Goal: Obtain resource: Download file/media

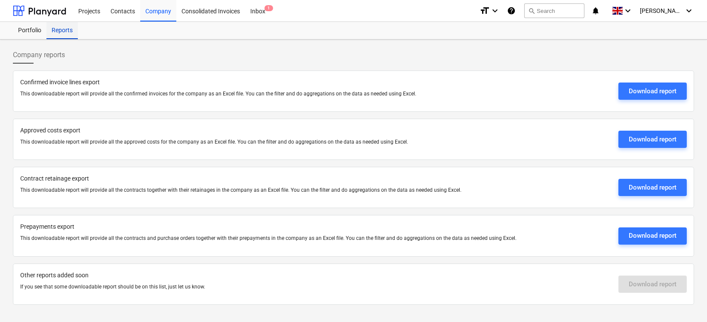
click at [68, 31] on div "Reports" at bounding box center [61, 30] width 31 height 17
click at [651, 87] on div "Download report" at bounding box center [653, 91] width 48 height 11
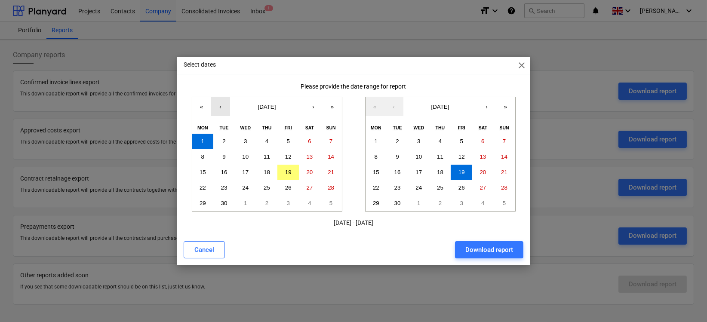
click at [218, 106] on button "‹" at bounding box center [220, 106] width 19 height 19
click at [226, 136] on button "1" at bounding box center [224, 141] width 22 height 15
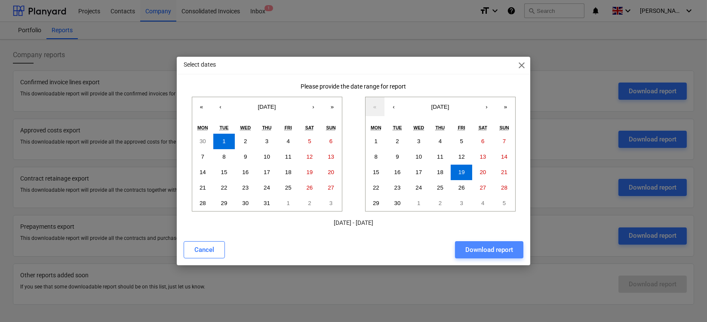
click at [486, 251] on div "Download report" at bounding box center [489, 249] width 48 height 11
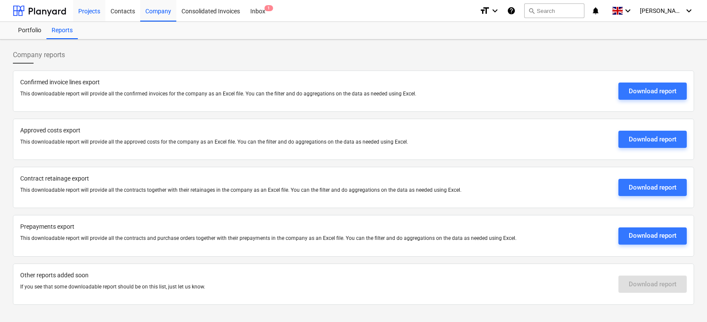
click at [84, 15] on div "Projects" at bounding box center [89, 11] width 32 height 22
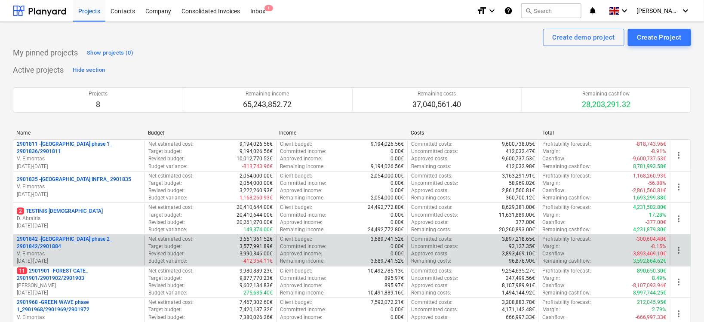
scroll to position [108, 0]
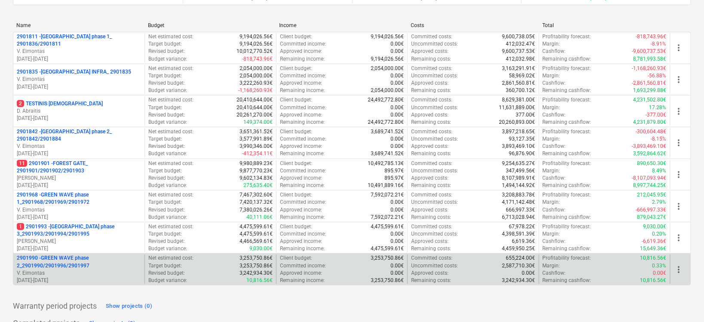
click at [78, 257] on p "2901990 - GREEN WAVE phase 2_2901990/2901996/2901997" at bounding box center [79, 262] width 124 height 15
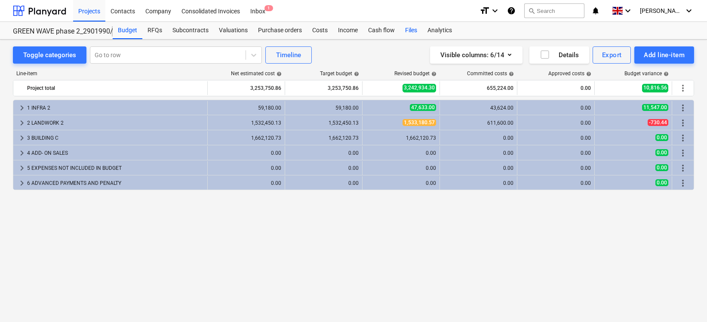
click at [402, 29] on div "Files" at bounding box center [411, 30] width 22 height 17
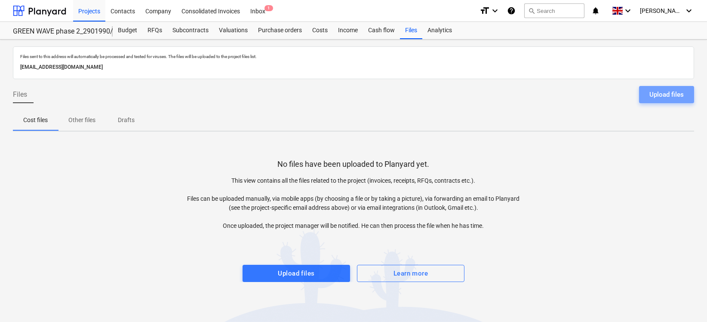
click at [650, 92] on div "Upload files" at bounding box center [666, 94] width 34 height 11
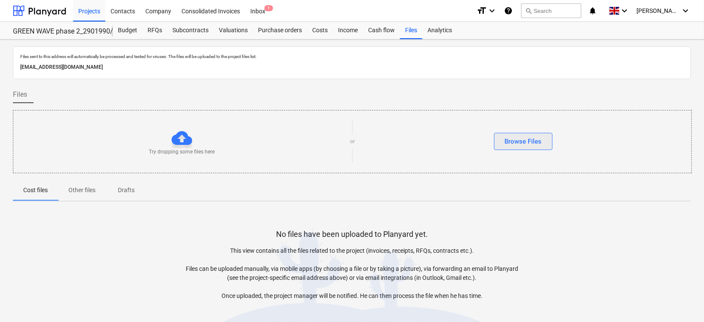
click at [521, 141] on div "Browse Files" at bounding box center [523, 141] width 37 height 11
